Goal: Transaction & Acquisition: Download file/media

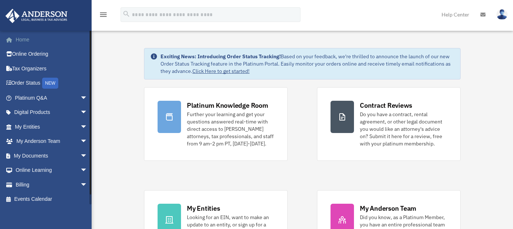
click at [28, 39] on link "Home" at bounding box center [51, 39] width 93 height 15
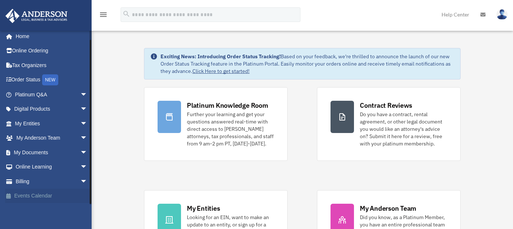
click at [42, 197] on link "Events Calendar" at bounding box center [51, 196] width 93 height 15
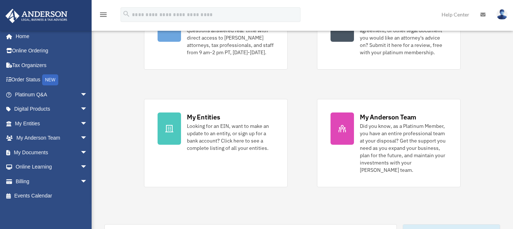
scroll to position [91, 0]
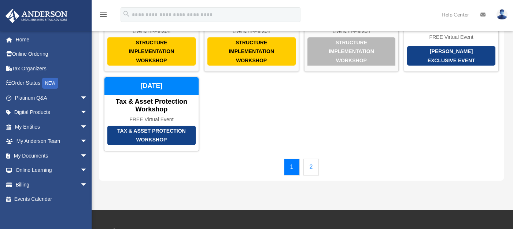
scroll to position [91, 0]
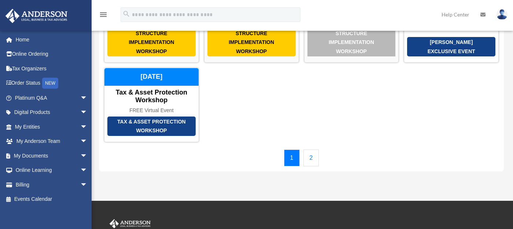
click at [309, 150] on link "2" at bounding box center [311, 158] width 16 height 17
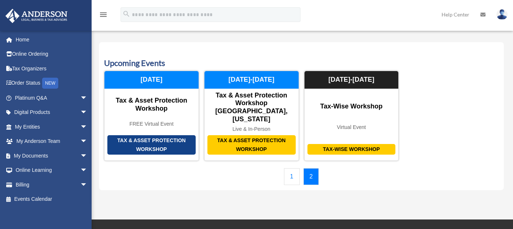
scroll to position [45, 0]
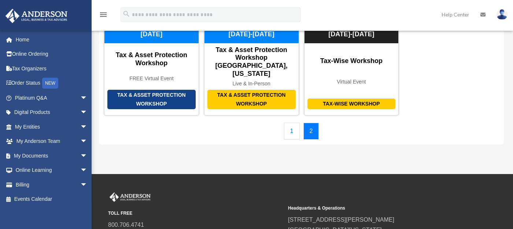
click at [289, 123] on link "1" at bounding box center [292, 131] width 16 height 17
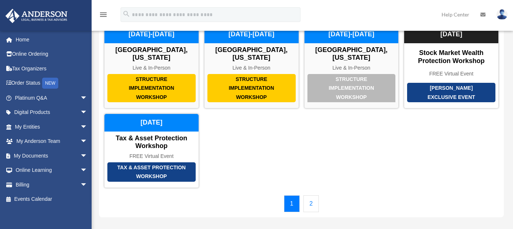
scroll to position [0, 0]
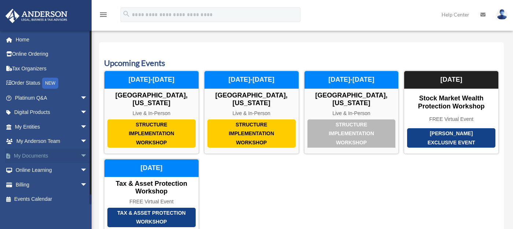
click at [42, 154] on link "My Documents arrow_drop_down" at bounding box center [51, 155] width 93 height 15
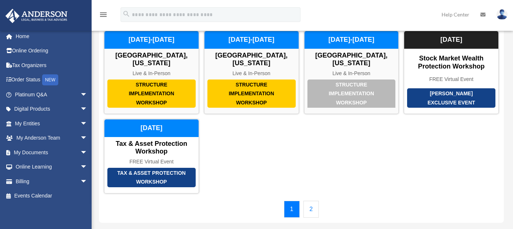
scroll to position [45, 0]
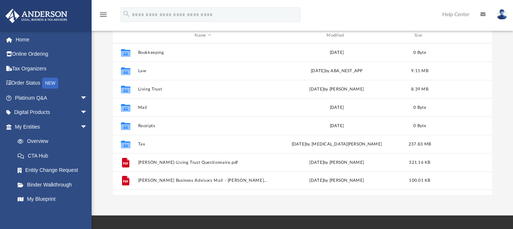
scroll to position [91, 0]
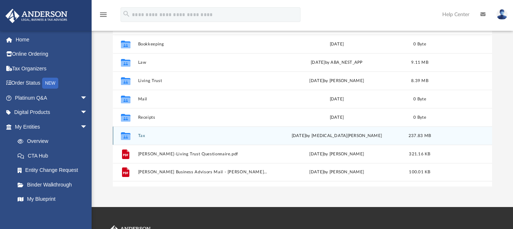
click at [141, 135] on button "Tax" at bounding box center [203, 135] width 130 height 5
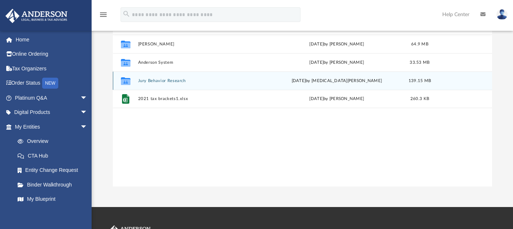
click at [157, 78] on button "Jury Behavior Research" at bounding box center [203, 80] width 130 height 5
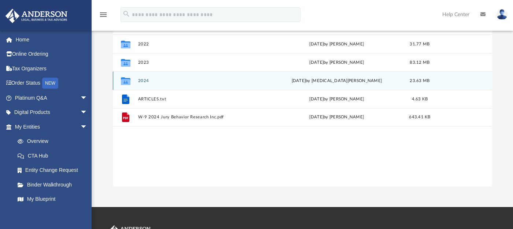
click at [132, 80] on div "Collaborated Folder" at bounding box center [125, 81] width 18 height 12
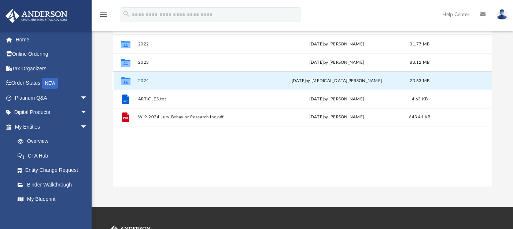
click at [150, 80] on button "2024" at bounding box center [203, 80] width 130 height 5
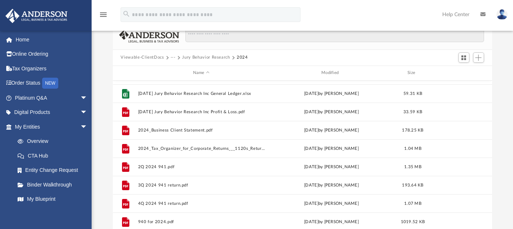
scroll to position [275, 0]
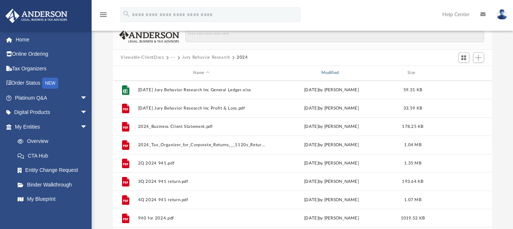
click at [327, 73] on div "Modified" at bounding box center [331, 73] width 127 height 7
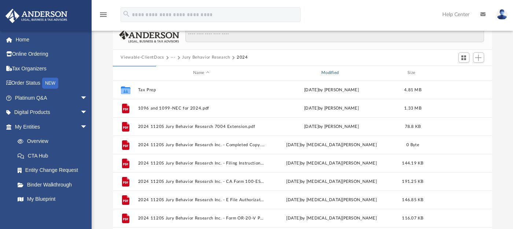
scroll to position [0, 0]
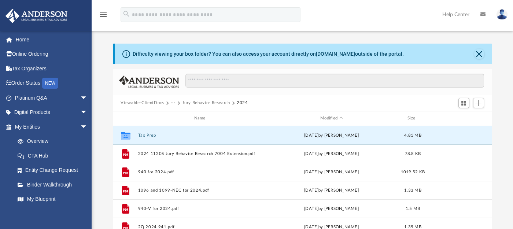
click at [151, 134] on button "Tax Prep" at bounding box center [201, 135] width 127 height 5
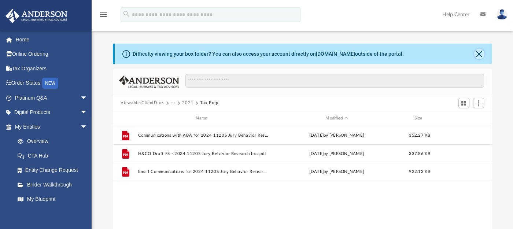
click at [480, 54] on button "Close" at bounding box center [479, 54] width 10 height 10
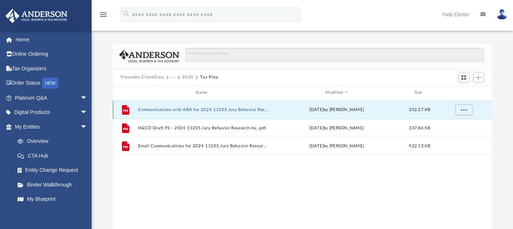
click at [204, 107] on button "Communications with ABA for 2024 1120S Jury Behavior Research Inc.pdf" at bounding box center [203, 109] width 130 height 5
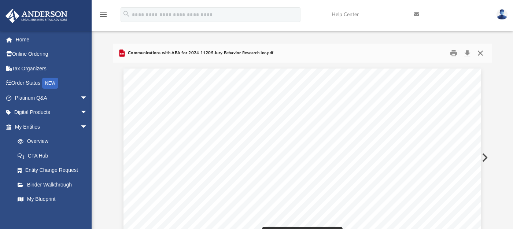
click at [482, 52] on button "Close" at bounding box center [480, 52] width 13 height 11
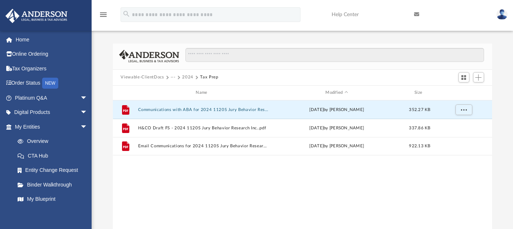
click at [193, 77] on button "2024" at bounding box center [187, 77] width 11 height 7
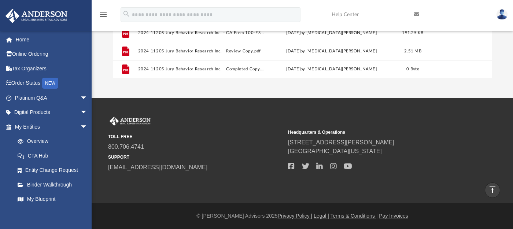
scroll to position [130, 0]
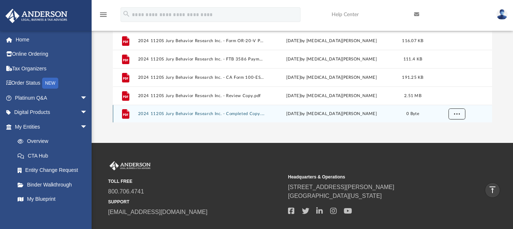
click at [462, 114] on button "More options" at bounding box center [456, 113] width 17 height 11
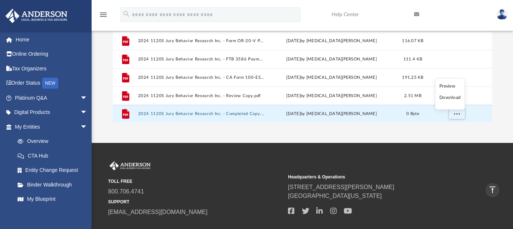
click at [451, 85] on li "Preview" at bounding box center [449, 86] width 21 height 8
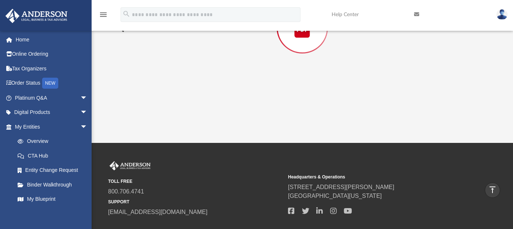
scroll to position [43, 0]
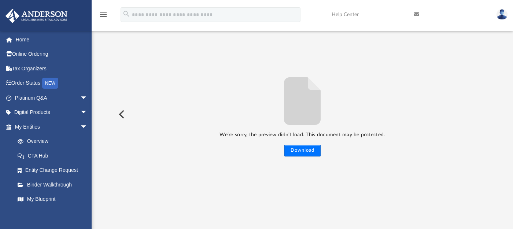
click at [298, 150] on button "Download" at bounding box center [302, 151] width 36 height 12
click at [122, 114] on button "Preview" at bounding box center [121, 114] width 16 height 21
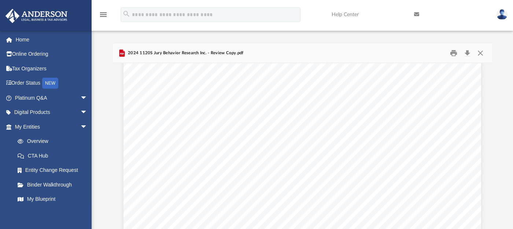
scroll to position [1236, 0]
click at [481, 52] on button "Close" at bounding box center [480, 52] width 13 height 11
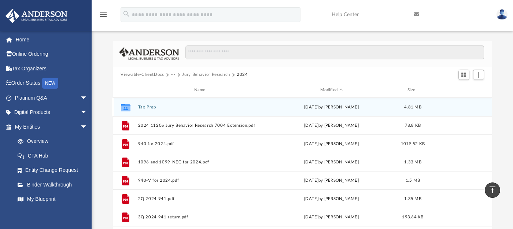
scroll to position [0, 0]
